Goal: Navigation & Orientation: Find specific page/section

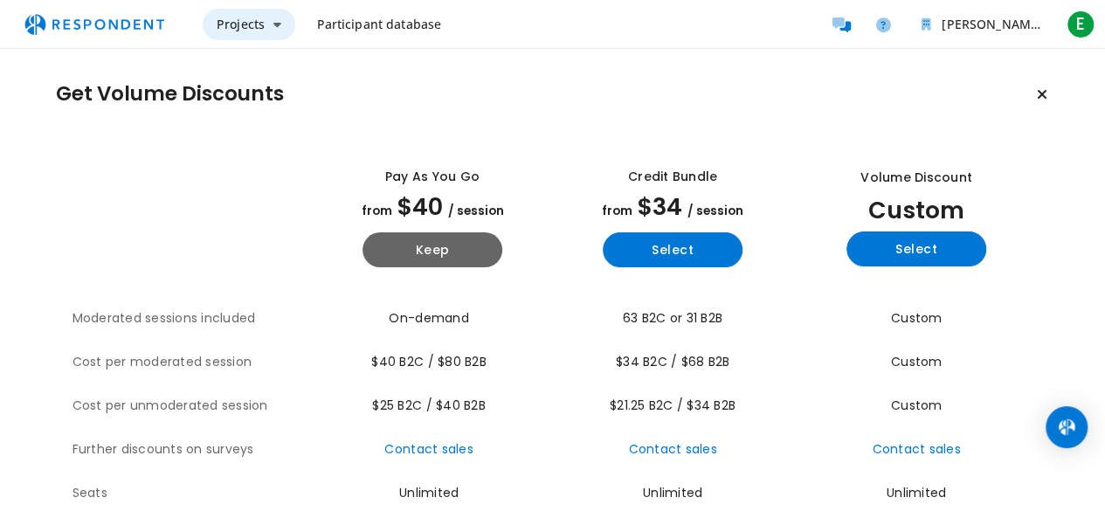
click at [274, 20] on icon "Main navigation" at bounding box center [277, 24] width 8 height 12
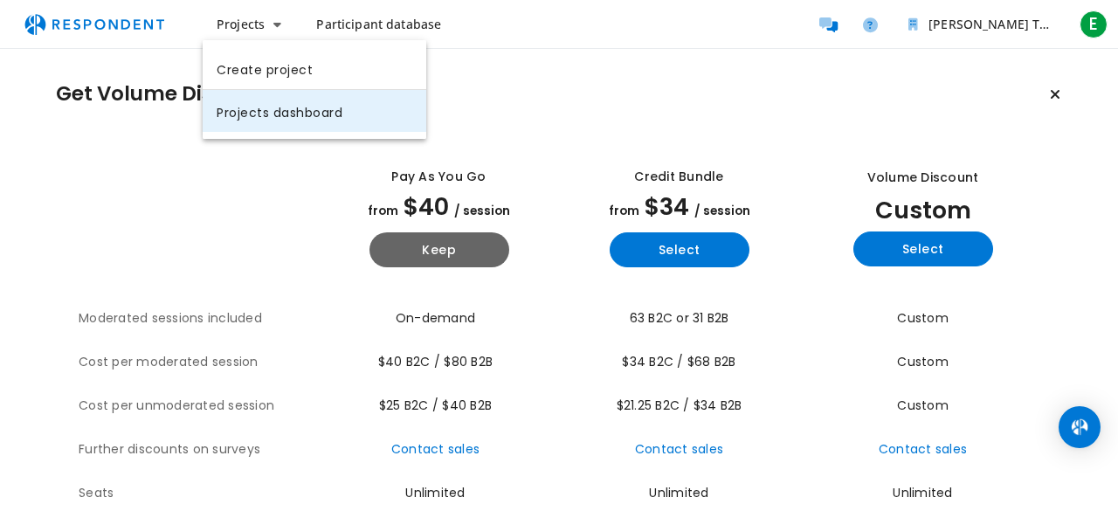
click at [295, 114] on link "Projects dashboard" at bounding box center [315, 111] width 224 height 42
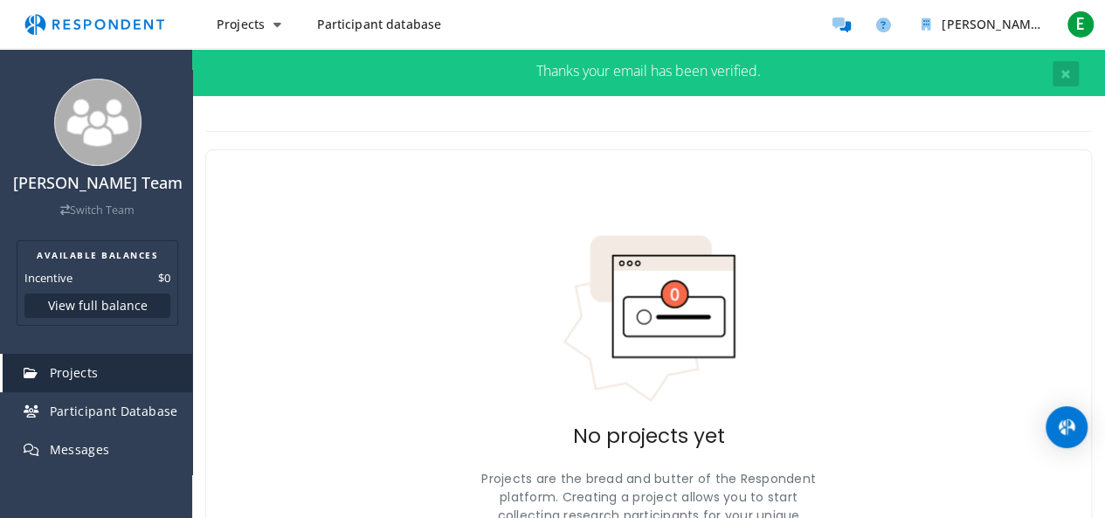
click at [295, 114] on div "New Project TEAM PROJECTS MY PROJECTS ALL DRAFT RECRUITING PAUSED RECRUITED CLO…" at bounding box center [648, 387] width 912 height 582
click at [1086, 33] on span "E" at bounding box center [1080, 24] width 28 height 28
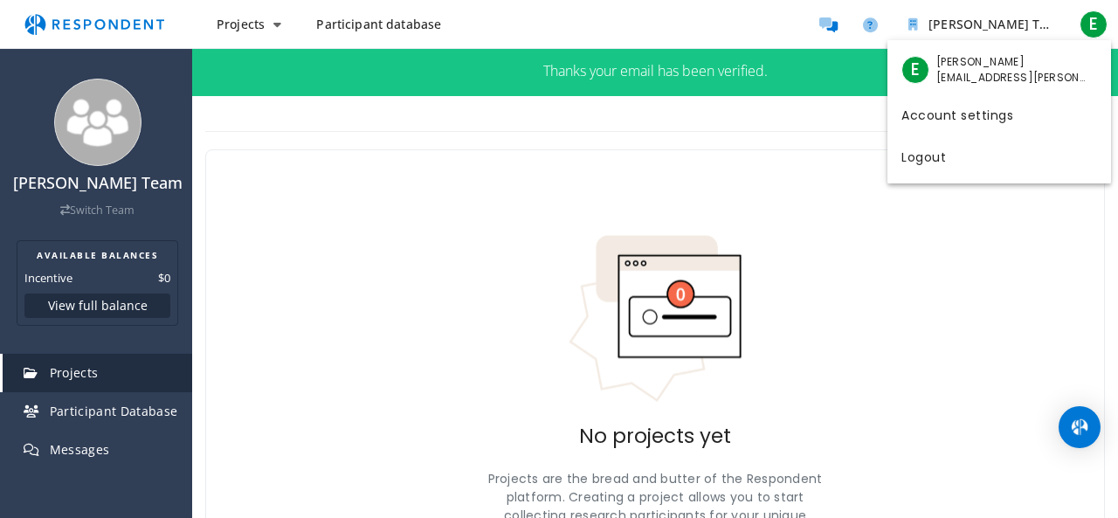
click at [485, 231] on md-backdrop at bounding box center [559, 259] width 1118 height 518
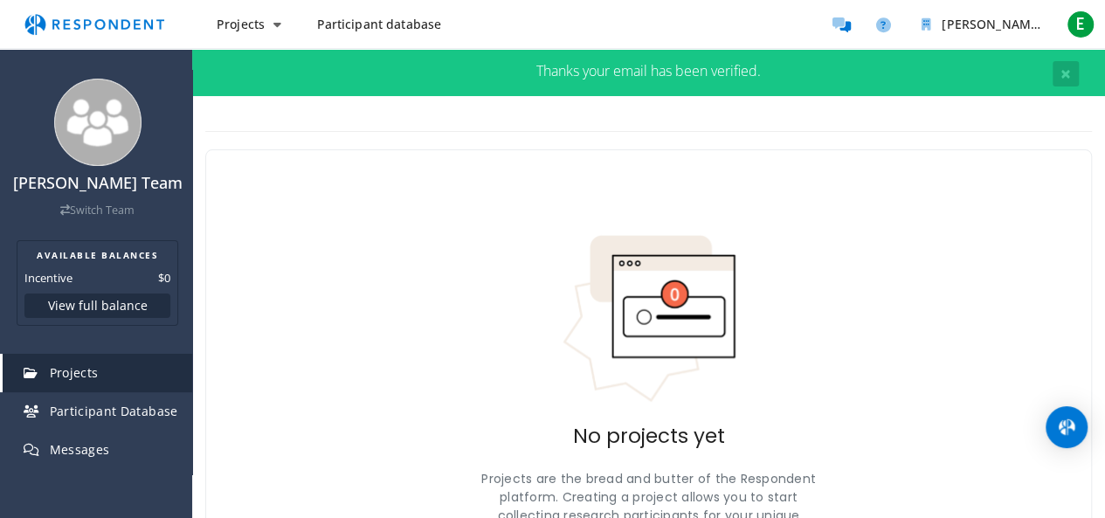
click at [351, 25] on span "Participant database" at bounding box center [378, 24] width 125 height 17
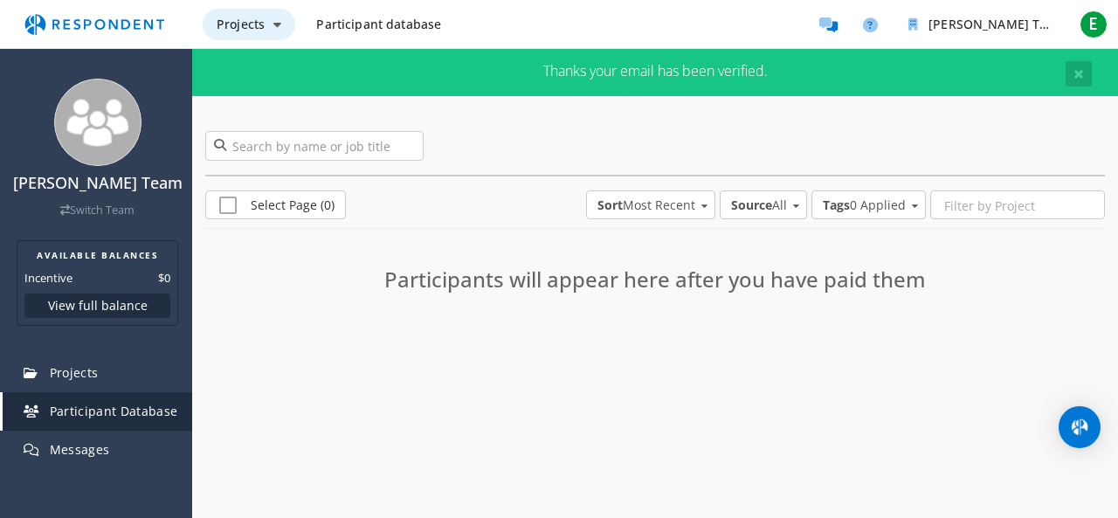
click at [251, 31] on span "Projects" at bounding box center [241, 24] width 48 height 17
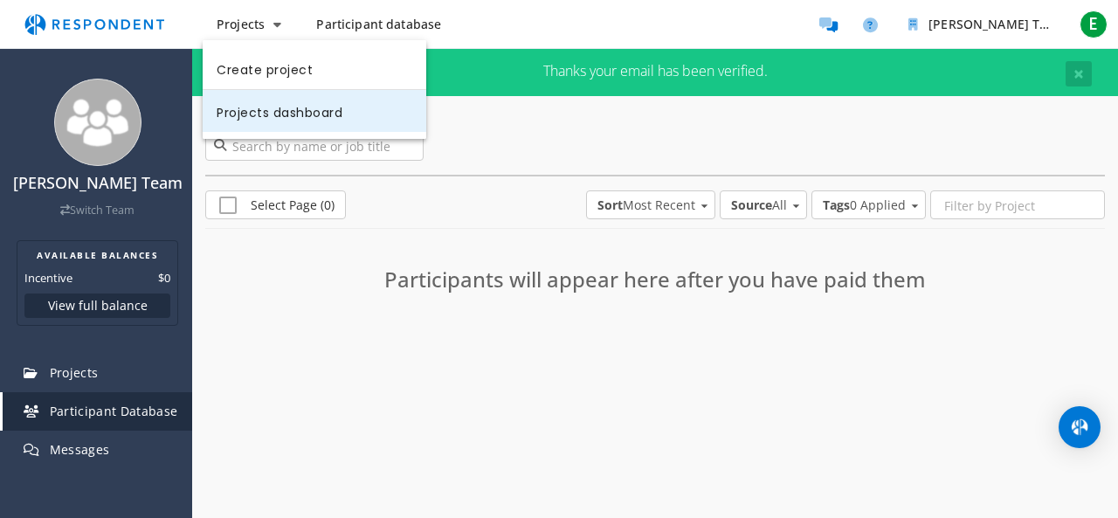
click at [309, 120] on link "Projects dashboard" at bounding box center [315, 111] width 224 height 42
